Goal: Information Seeking & Learning: Learn about a topic

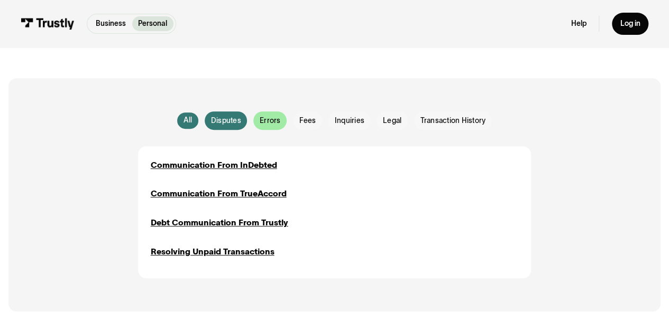
click at [269, 119] on span "Errors" at bounding box center [270, 121] width 21 height 11
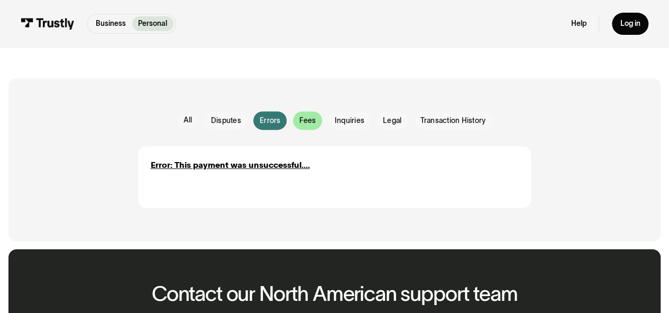
click at [310, 122] on span "Fees" at bounding box center [307, 121] width 17 height 11
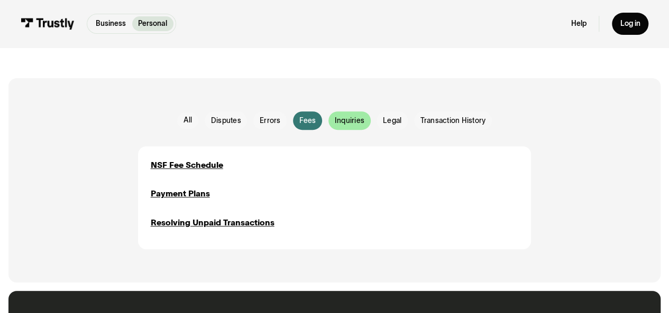
click at [344, 121] on span "Inquiries" at bounding box center [350, 121] width 30 height 11
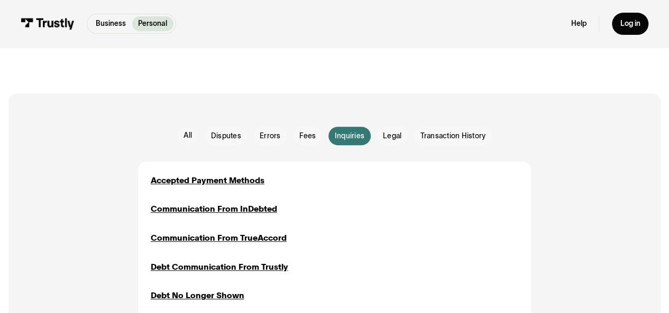
scroll to position [148, 0]
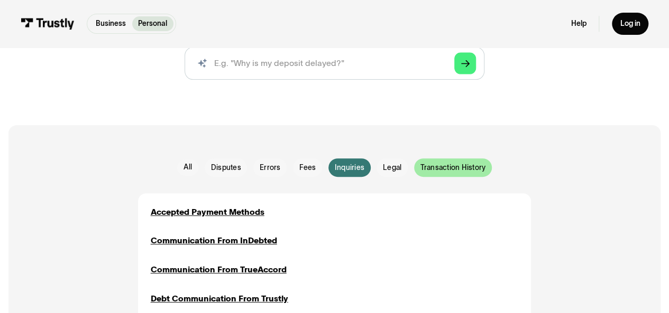
click at [440, 174] on div "Email Form" at bounding box center [453, 168] width 78 height 18
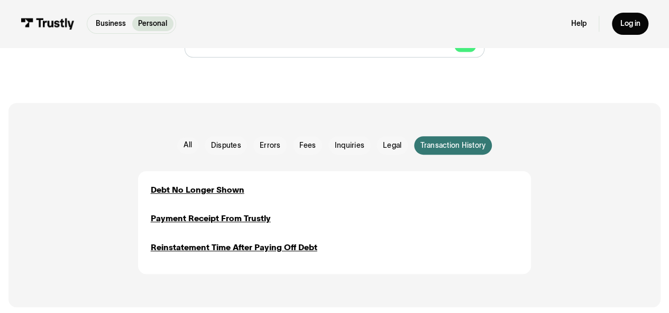
scroll to position [171, 0]
click at [347, 145] on span "Inquiries" at bounding box center [350, 145] width 30 height 11
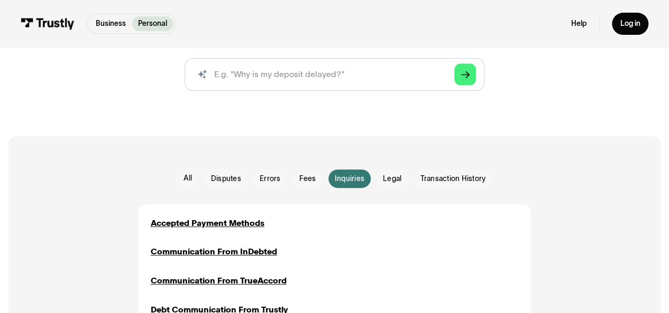
scroll to position [135, 0]
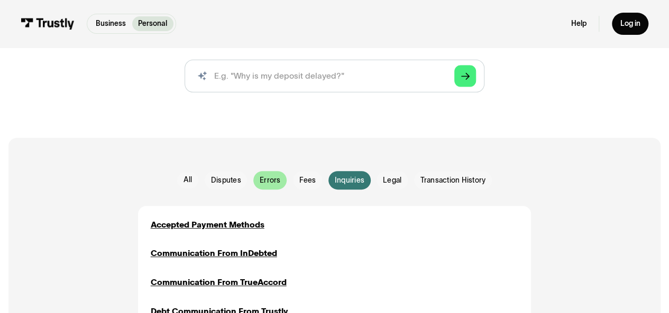
click at [267, 182] on span "Errors" at bounding box center [270, 180] width 21 height 11
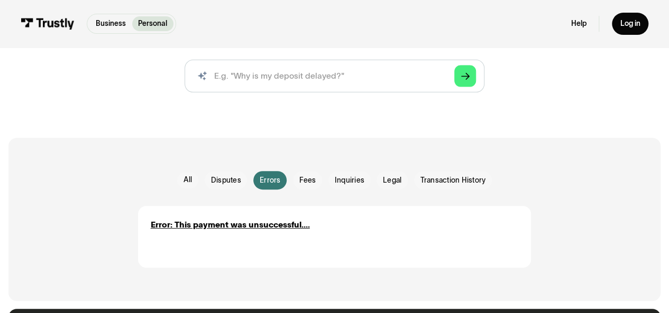
scroll to position [136, 0]
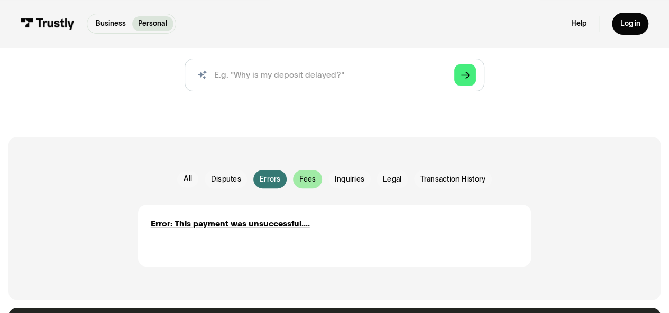
click at [302, 180] on span "Fees" at bounding box center [307, 179] width 17 height 11
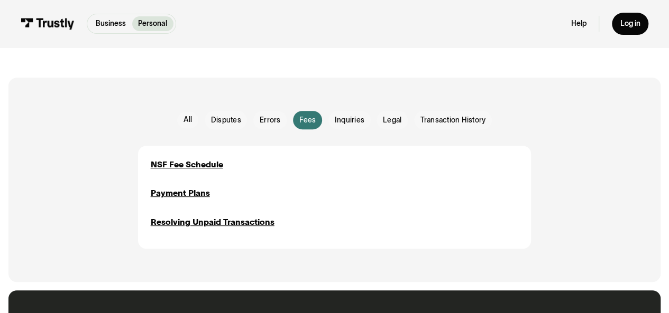
scroll to position [196, 0]
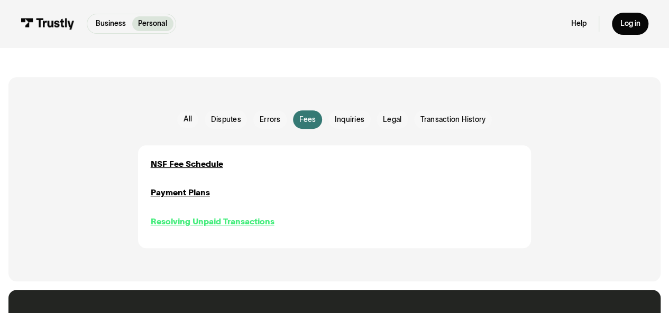
click at [252, 224] on div "Resolving Unpaid Transactions" at bounding box center [213, 222] width 124 height 12
